Goal: Information Seeking & Learning: Learn about a topic

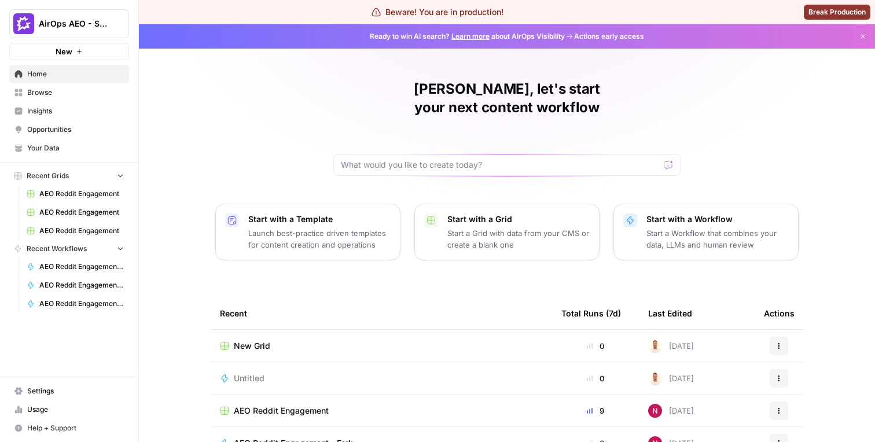
click at [79, 112] on span "Insights" at bounding box center [75, 111] width 97 height 10
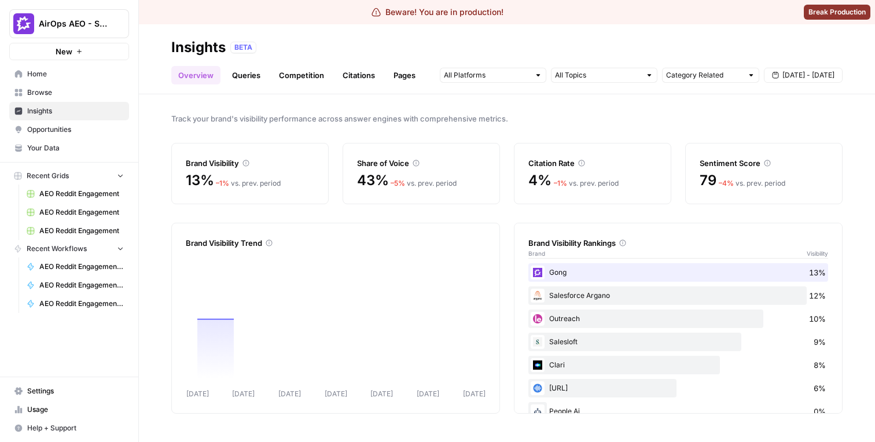
click at [338, 75] on link "Citations" at bounding box center [359, 75] width 46 height 19
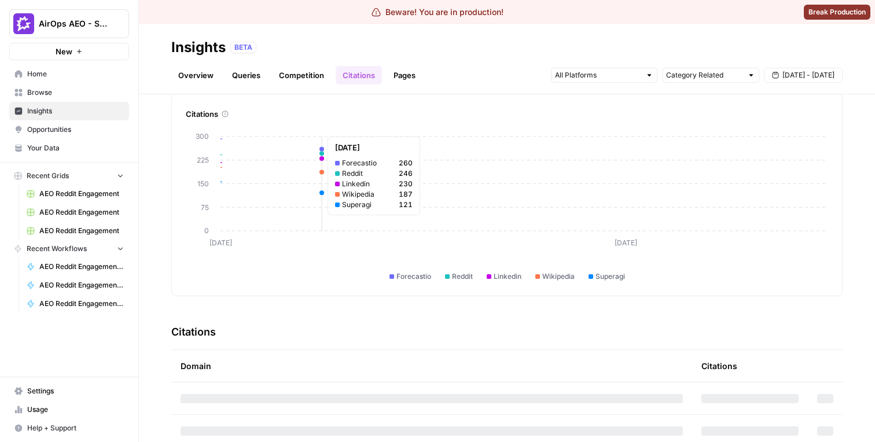
scroll to position [52, 0]
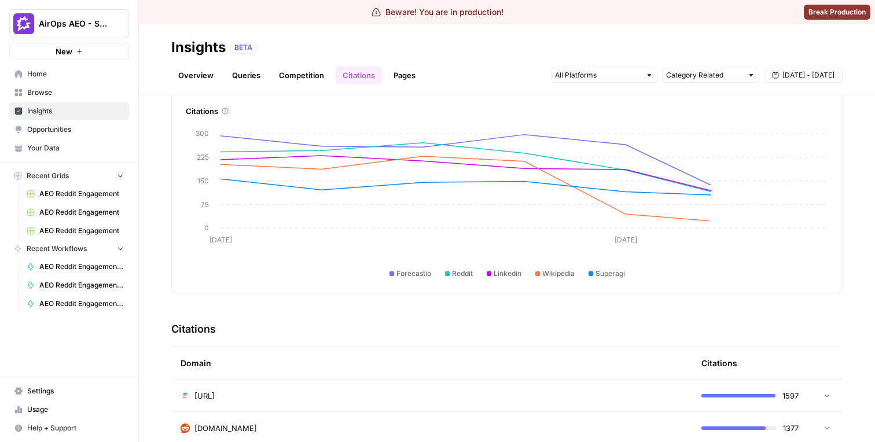
click at [266, 72] on link "Queries" at bounding box center [246, 75] width 42 height 19
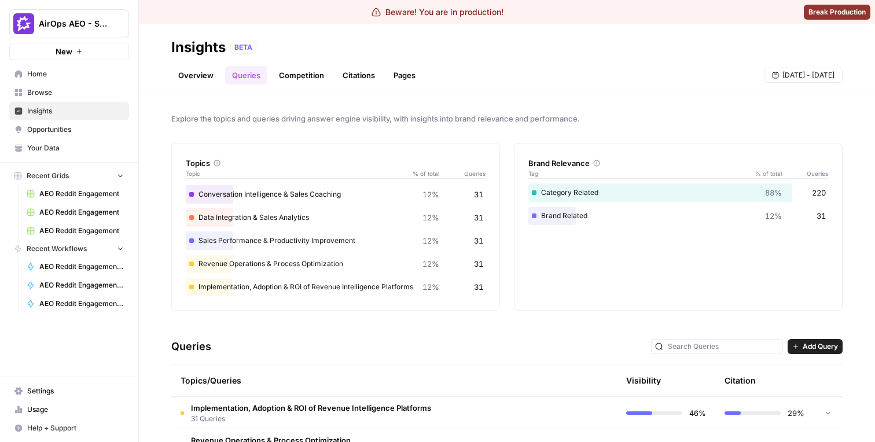
scroll to position [67, 0]
click at [212, 79] on link "Overview" at bounding box center [195, 75] width 49 height 19
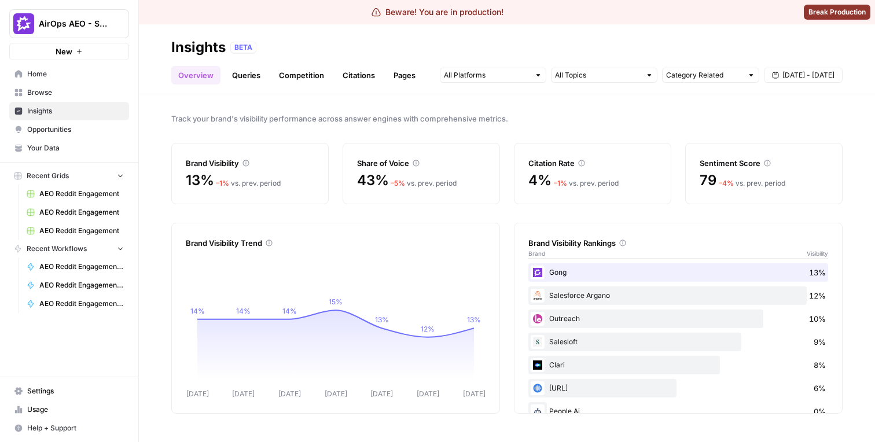
click at [237, 72] on link "Queries" at bounding box center [246, 75] width 42 height 19
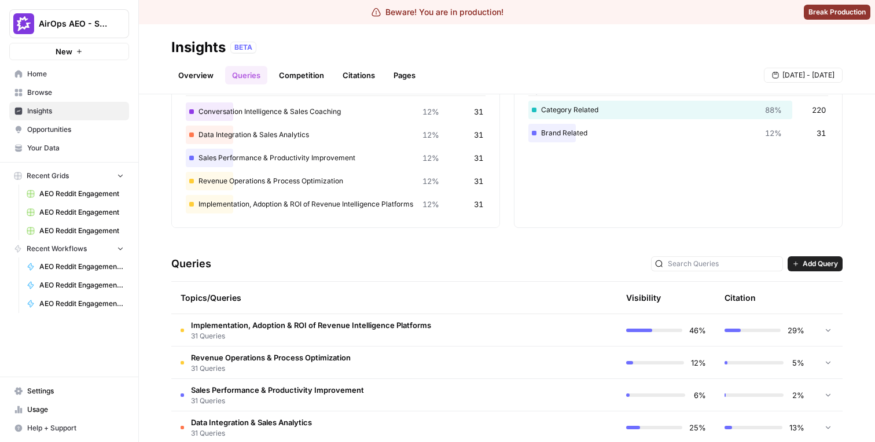
scroll to position [132, 0]
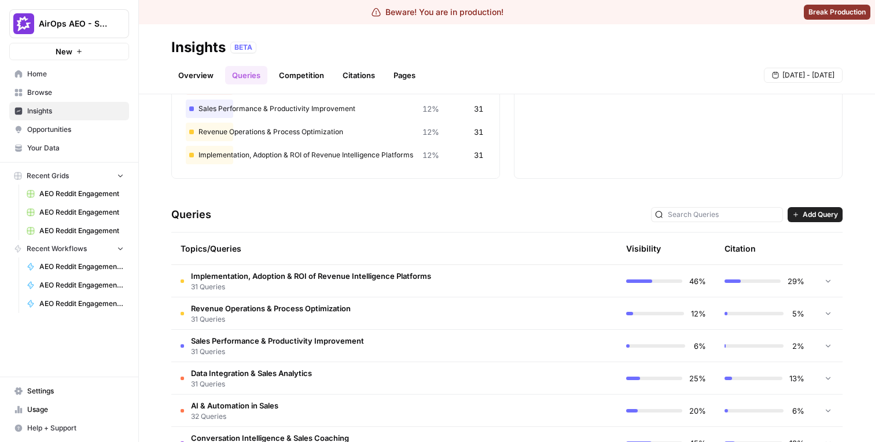
click at [296, 291] on span "31 Queries" at bounding box center [311, 287] width 240 height 10
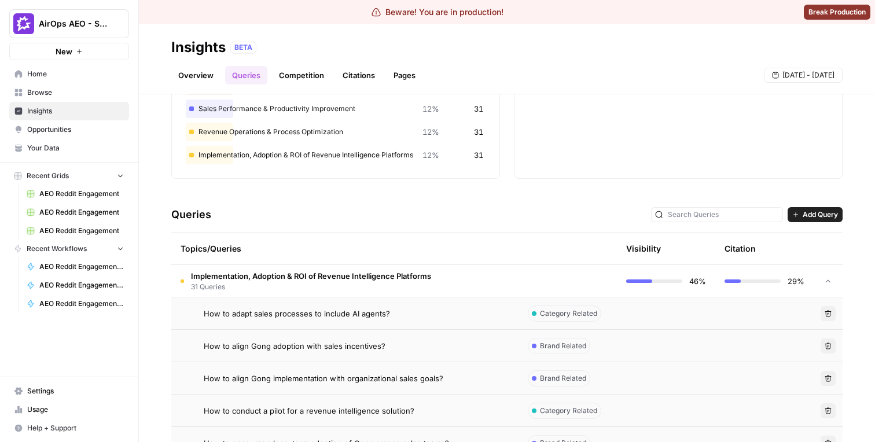
click at [300, 322] on td "How to adapt sales processes to include AI agents?" at bounding box center [344, 313] width 347 height 32
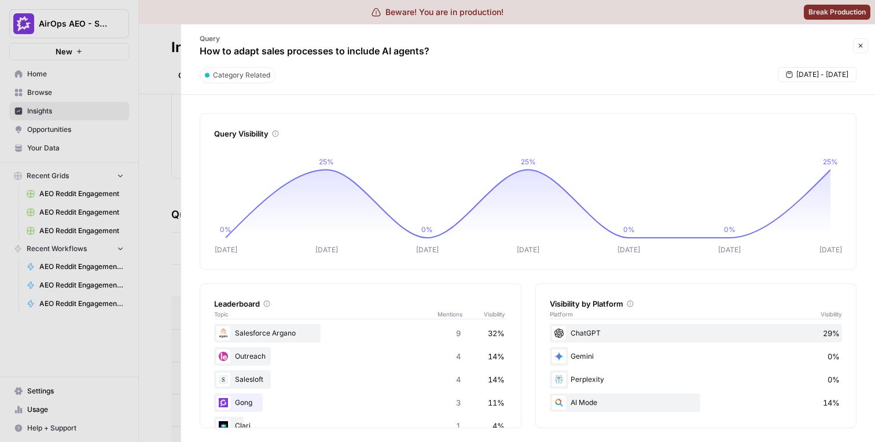
click at [153, 237] on div at bounding box center [437, 221] width 875 height 442
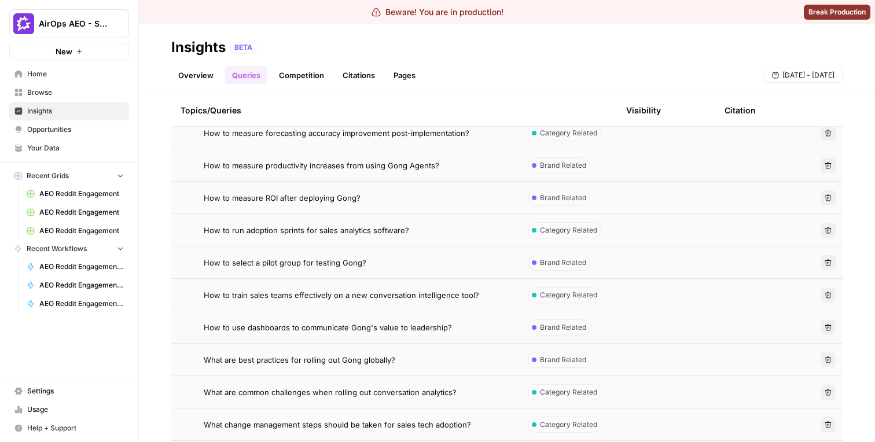
scroll to position [690, 0]
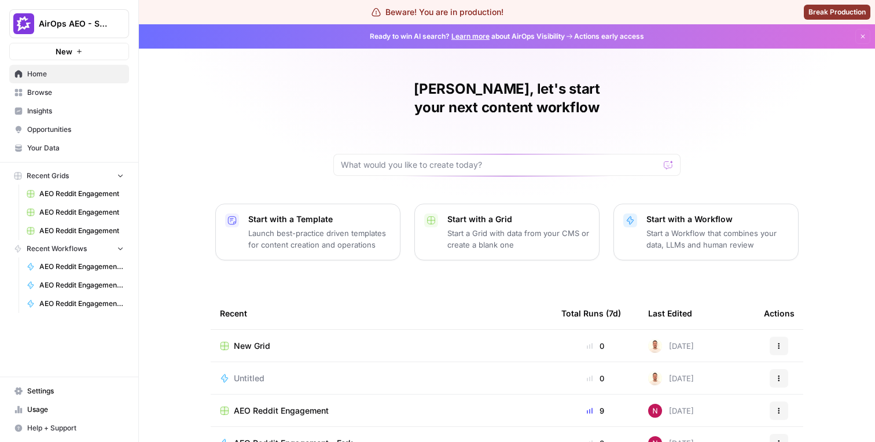
click at [64, 385] on link "Settings" at bounding box center [69, 391] width 120 height 19
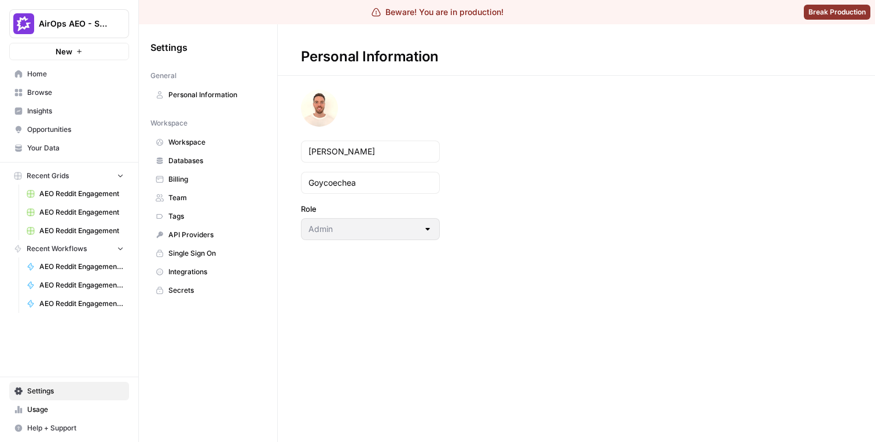
click at [222, 137] on span "Workspace" at bounding box center [214, 142] width 92 height 10
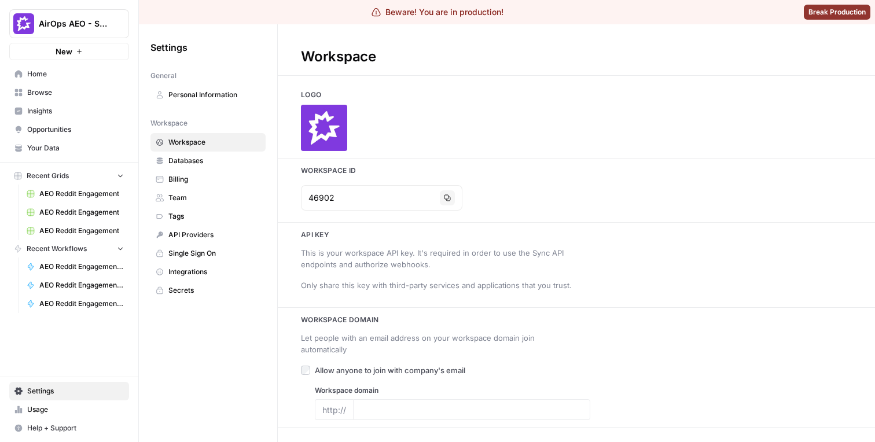
type input "[DOMAIN_NAME]"
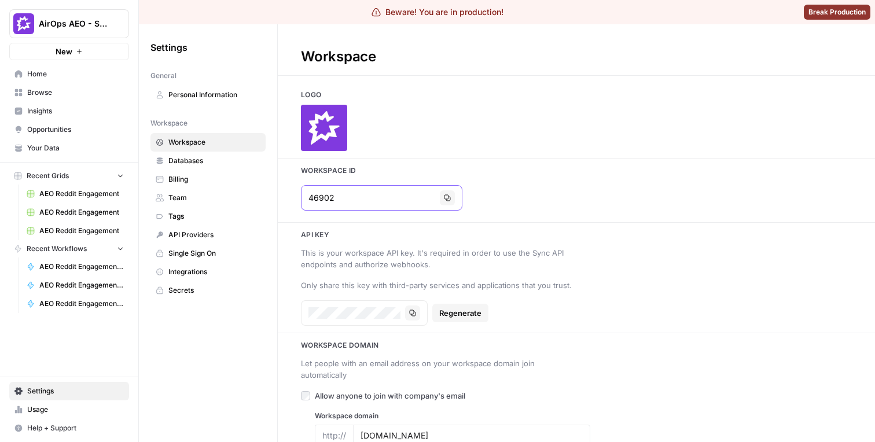
click at [444, 201] on icon "button" at bounding box center [447, 198] width 6 height 6
click at [57, 109] on span "Insights" at bounding box center [75, 111] width 97 height 10
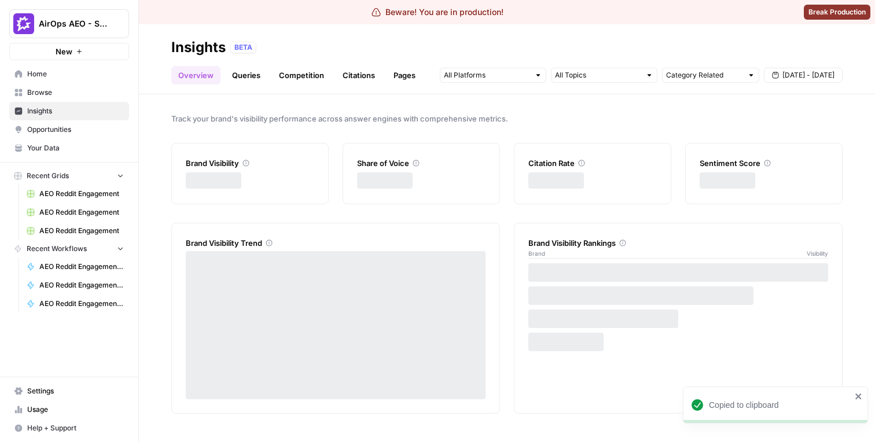
click at [403, 80] on link "Pages" at bounding box center [405, 75] width 36 height 19
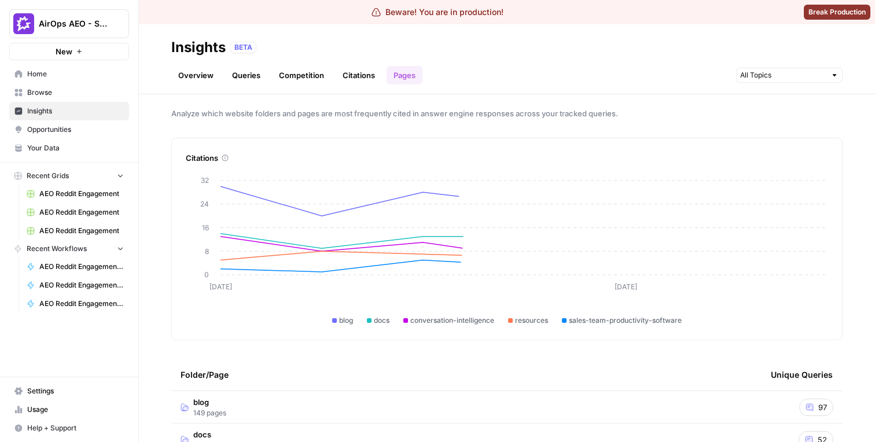
scroll to position [2, 0]
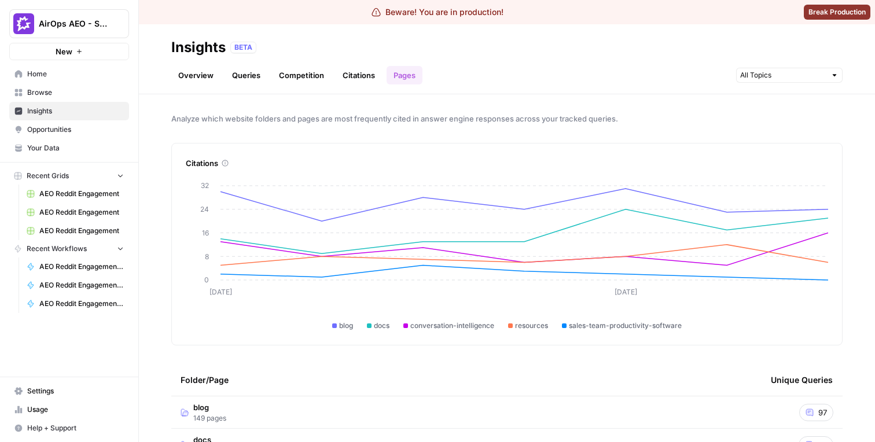
click at [255, 84] on link "Queries" at bounding box center [246, 75] width 42 height 19
